Goal: Information Seeking & Learning: Compare options

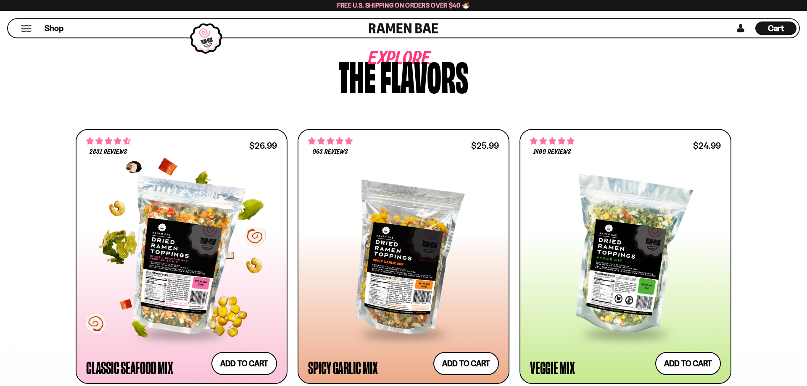
scroll to position [494, 0]
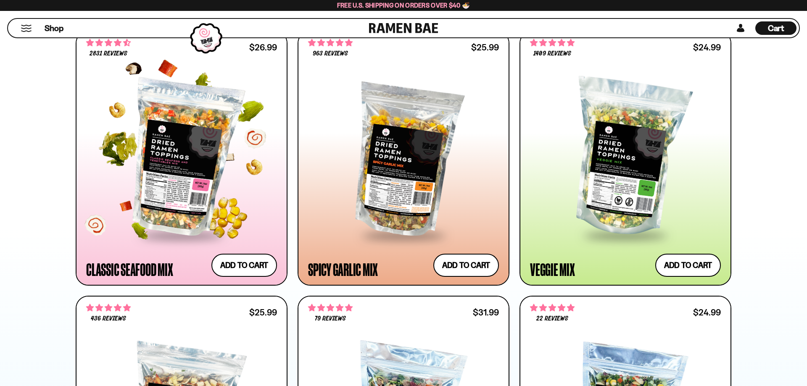
click at [178, 148] on div at bounding box center [181, 157] width 191 height 153
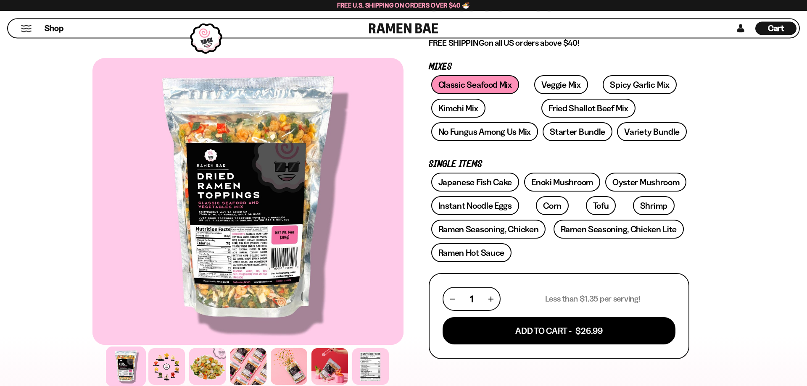
scroll to position [141, 0]
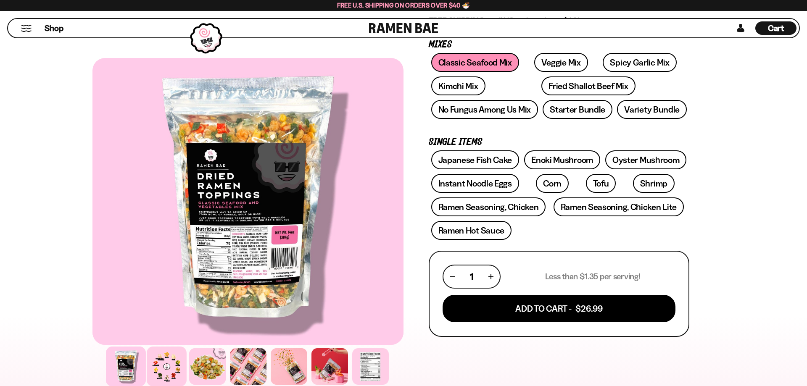
click at [168, 365] on div at bounding box center [167, 367] width 40 height 40
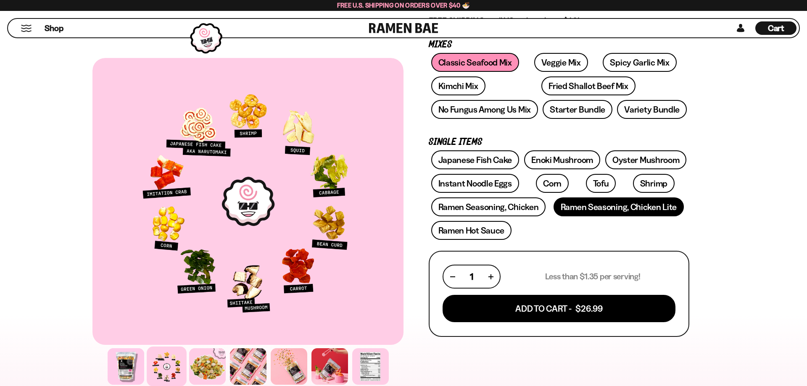
click at [563, 211] on link "Ramen Seasoning, Chicken Lite" at bounding box center [618, 206] width 130 height 19
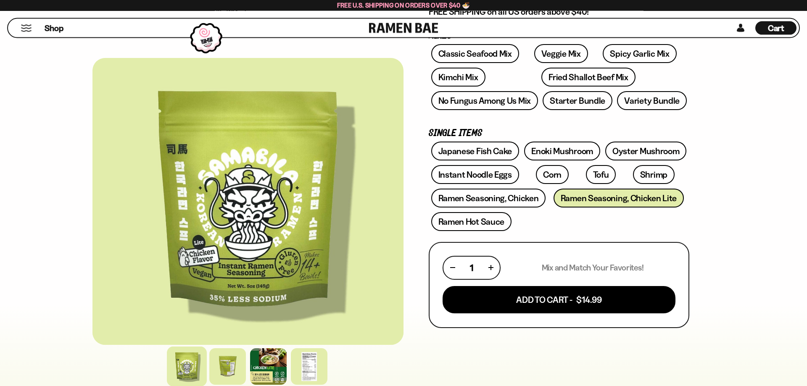
scroll to position [212, 0]
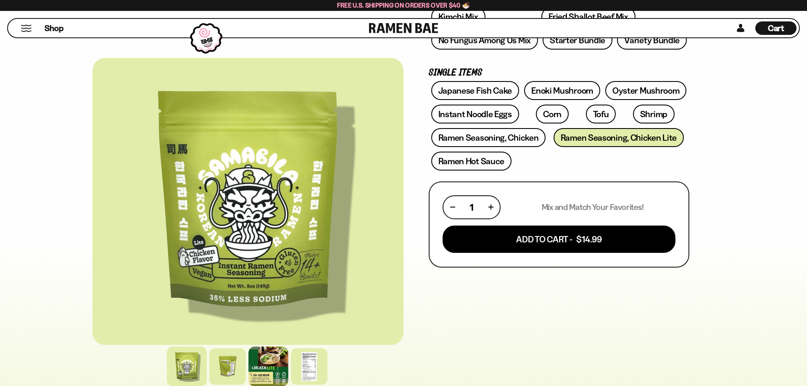
click at [260, 372] on div at bounding box center [268, 367] width 40 height 40
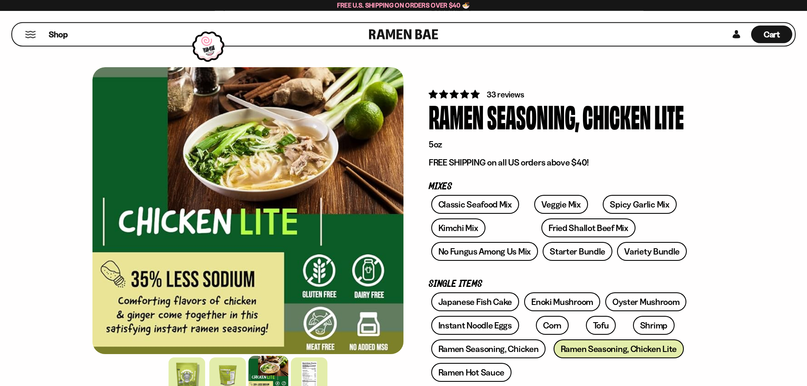
scroll to position [0, 0]
click at [479, 299] on link "Japanese Fish Cake" at bounding box center [475, 302] width 88 height 19
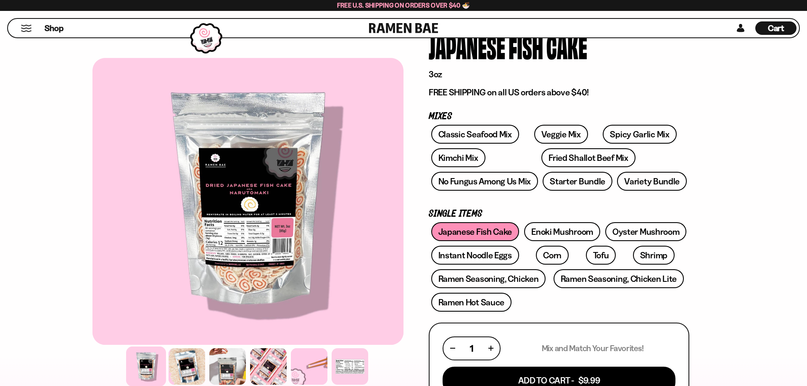
scroll to position [141, 0]
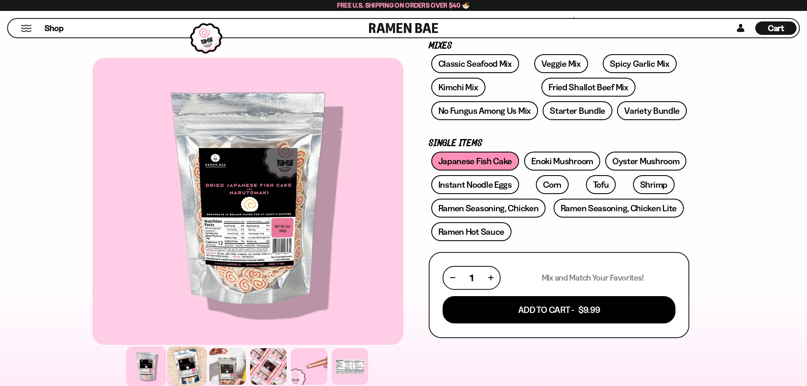
click at [177, 362] on div at bounding box center [187, 367] width 40 height 40
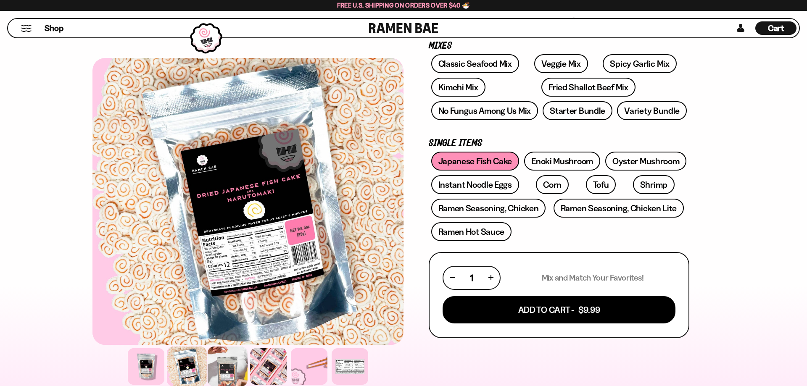
click at [246, 366] on div at bounding box center [228, 367] width 40 height 40
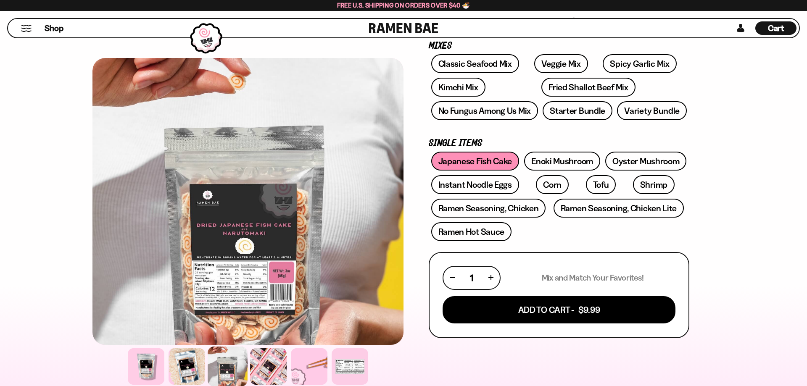
click at [242, 261] on div at bounding box center [247, 201] width 311 height 287
click at [302, 367] on div at bounding box center [309, 367] width 40 height 40
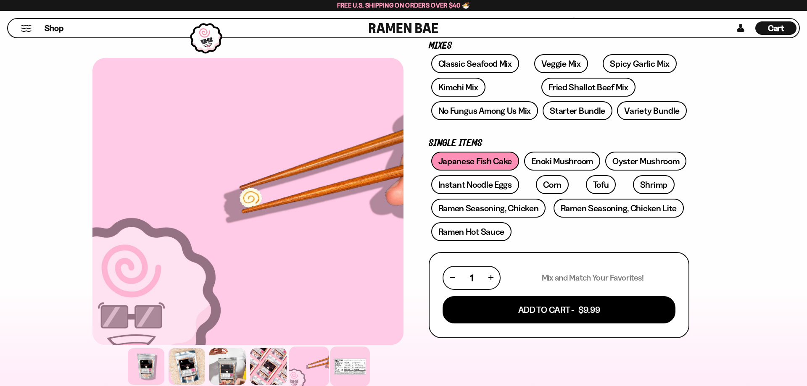
click at [335, 367] on div at bounding box center [350, 367] width 40 height 40
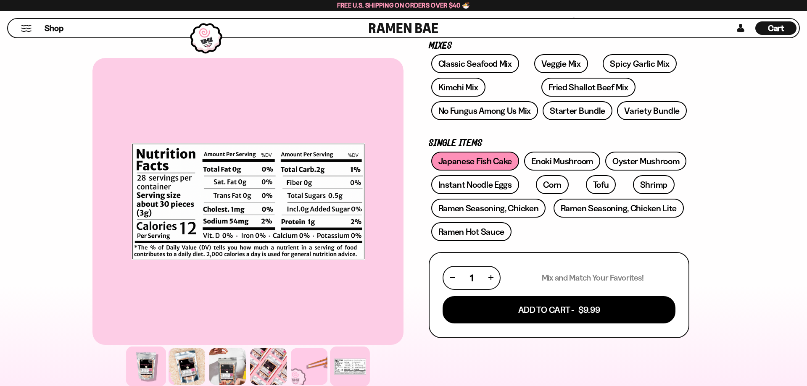
click at [152, 363] on div at bounding box center [146, 367] width 40 height 40
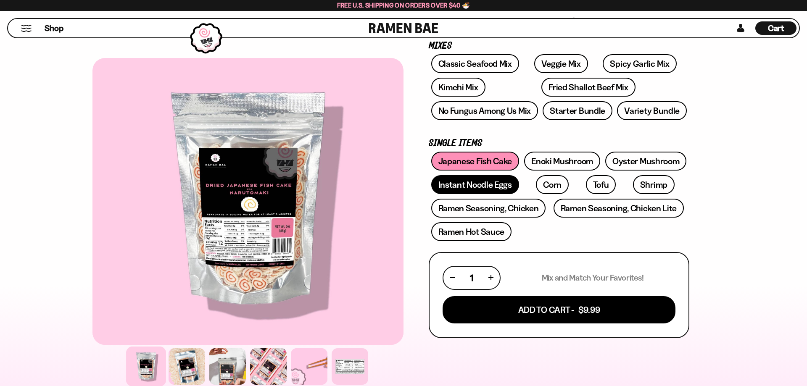
click at [457, 187] on link "Instant Noodle Eggs" at bounding box center [475, 184] width 88 height 19
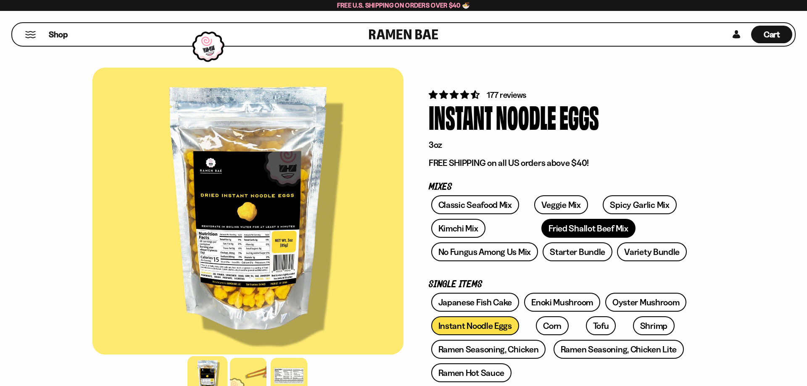
click at [541, 231] on link "Fried Shallot Beef Mix" at bounding box center [588, 228] width 94 height 19
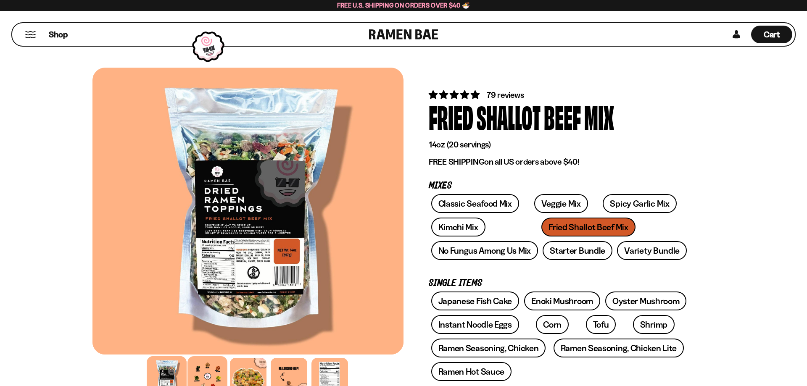
click at [219, 373] on div at bounding box center [207, 376] width 40 height 40
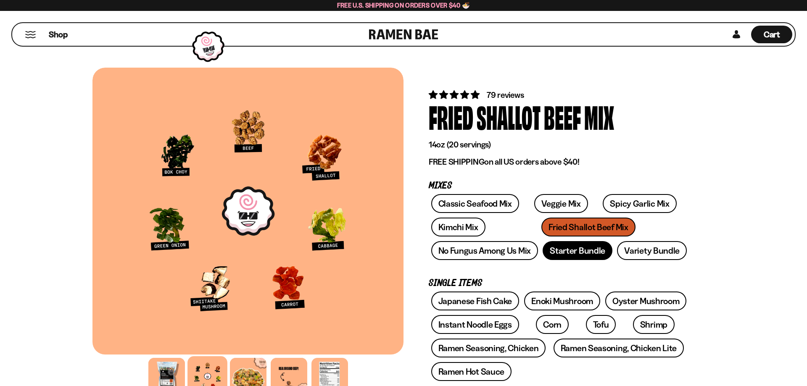
click at [576, 255] on link "Starter Bundle" at bounding box center [577, 250] width 70 height 19
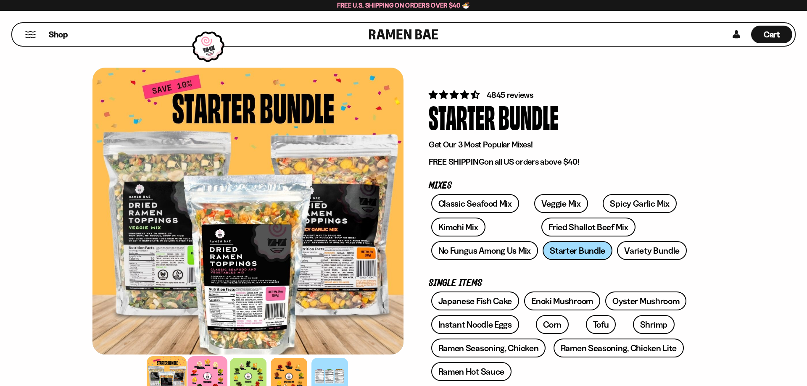
click at [209, 379] on div at bounding box center [207, 376] width 40 height 40
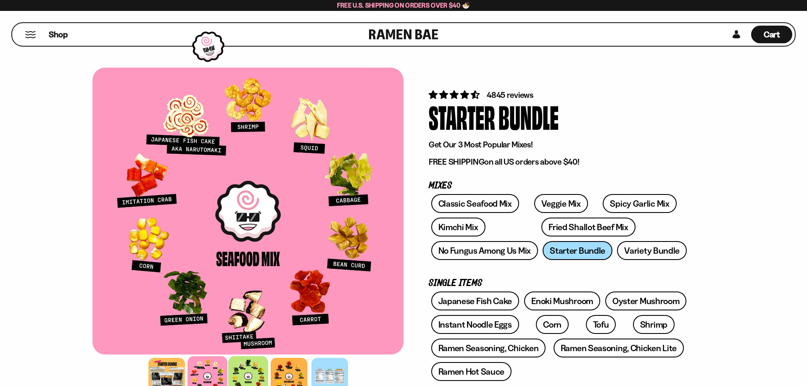
click at [258, 372] on div at bounding box center [248, 376] width 40 height 40
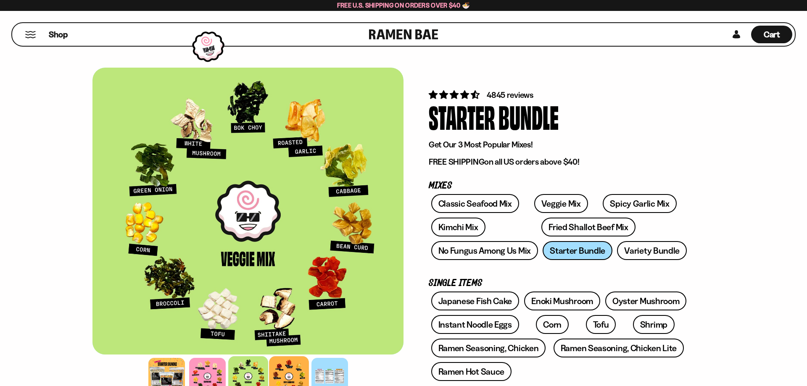
click at [285, 369] on div at bounding box center [289, 376] width 40 height 40
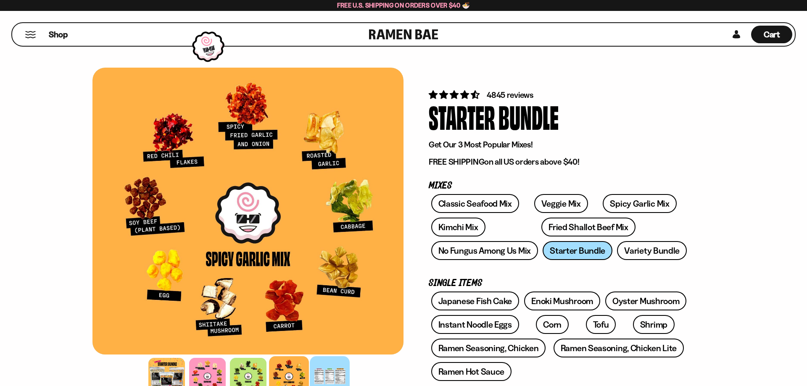
click at [324, 368] on div at bounding box center [330, 376] width 40 height 40
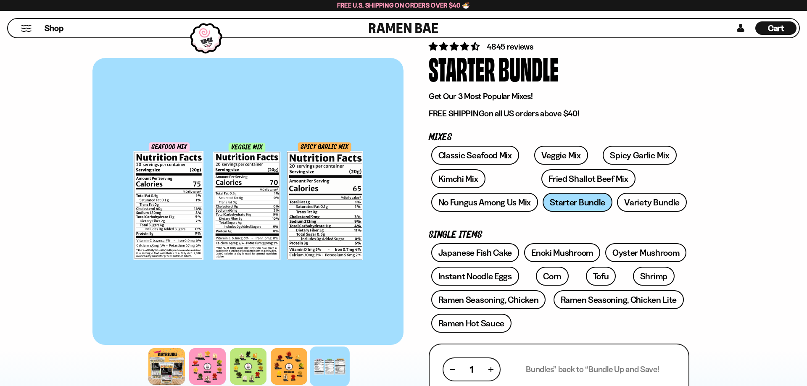
scroll to position [71, 0]
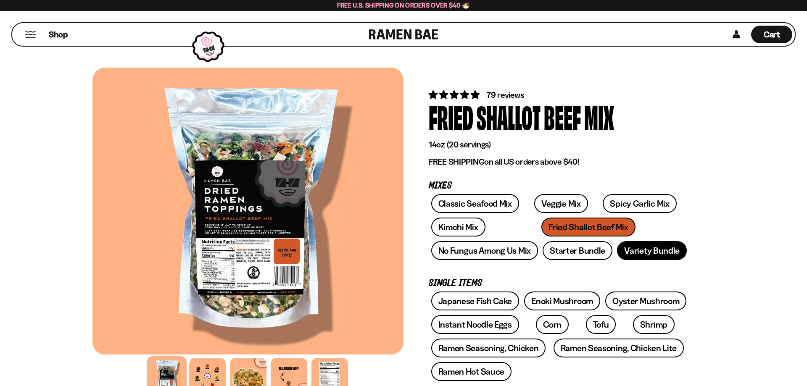
click at [640, 258] on link "Variety Bundle" at bounding box center [652, 250] width 70 height 19
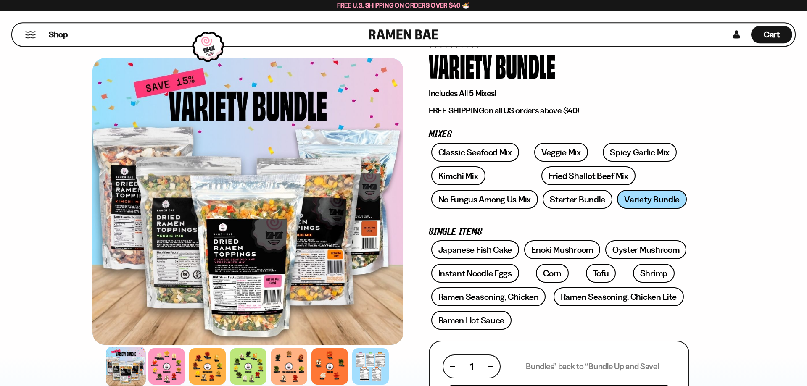
scroll to position [71, 0]
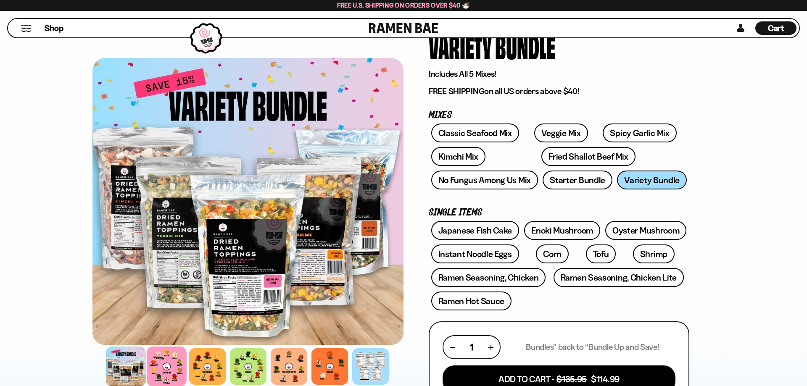
click at [164, 367] on div at bounding box center [167, 367] width 40 height 40
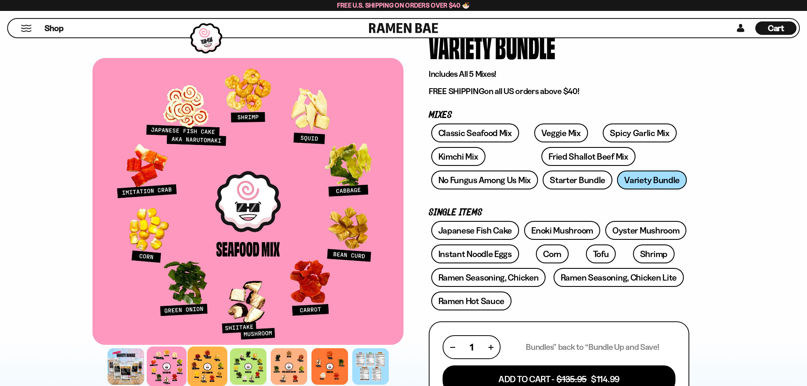
click at [209, 365] on div at bounding box center [207, 367] width 40 height 40
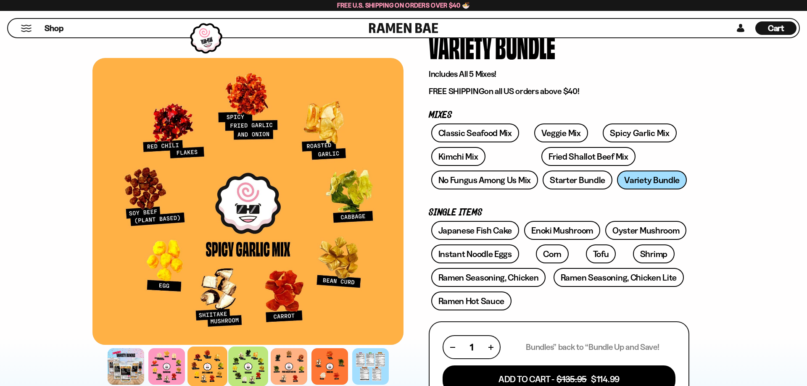
click at [248, 368] on div at bounding box center [248, 367] width 40 height 40
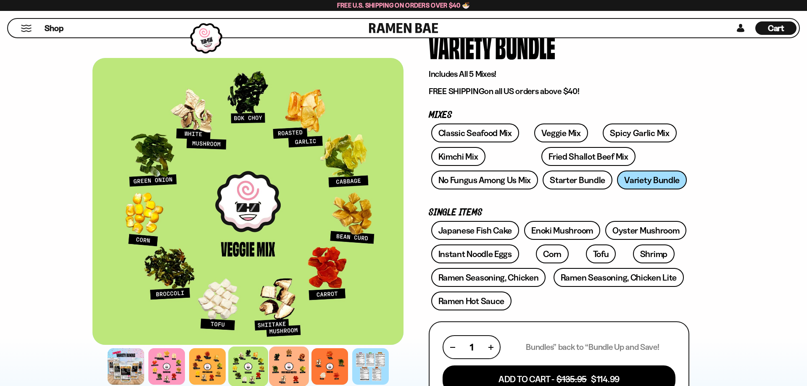
click at [284, 368] on div at bounding box center [289, 367] width 40 height 40
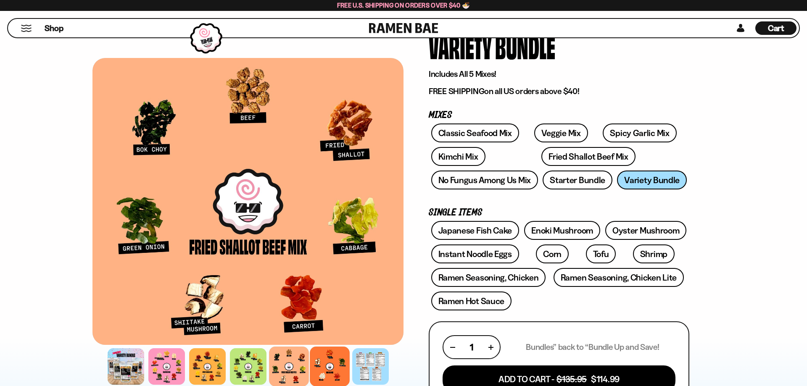
click at [320, 367] on div at bounding box center [330, 367] width 40 height 40
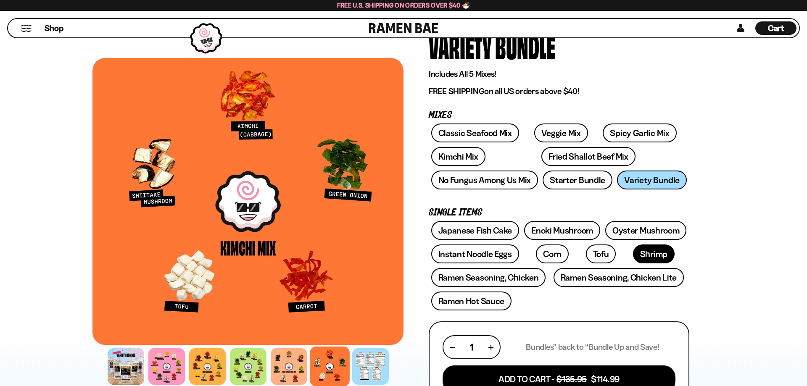
click at [633, 259] on link "Shrimp" at bounding box center [654, 253] width 42 height 19
